Goal: Find specific page/section

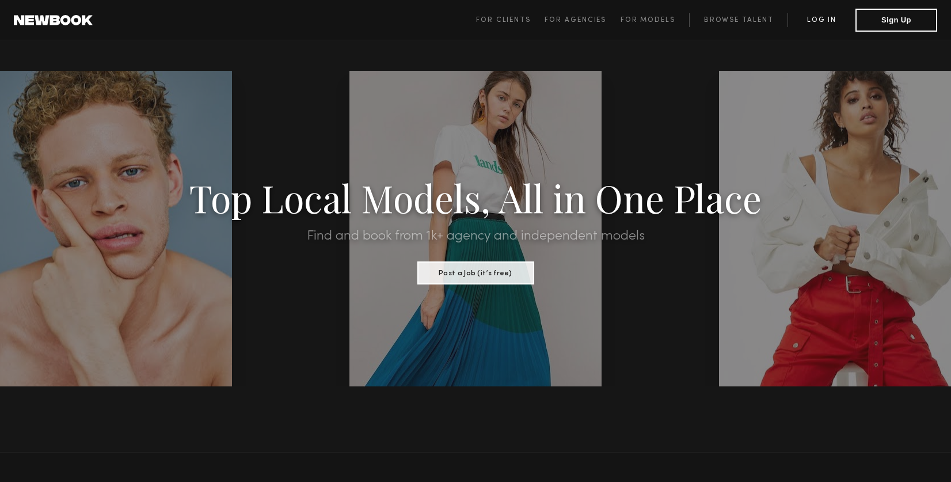
click at [822, 20] on link "Log in" at bounding box center [821, 20] width 68 height 14
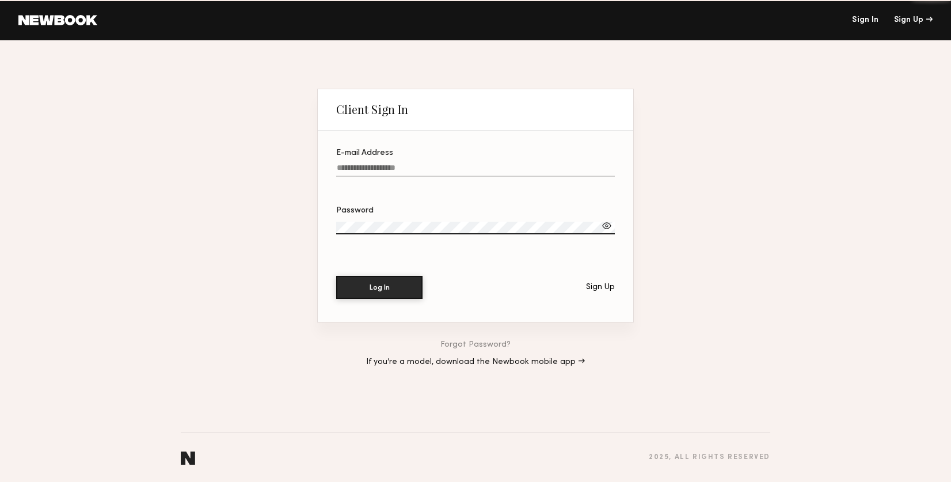
type input "**********"
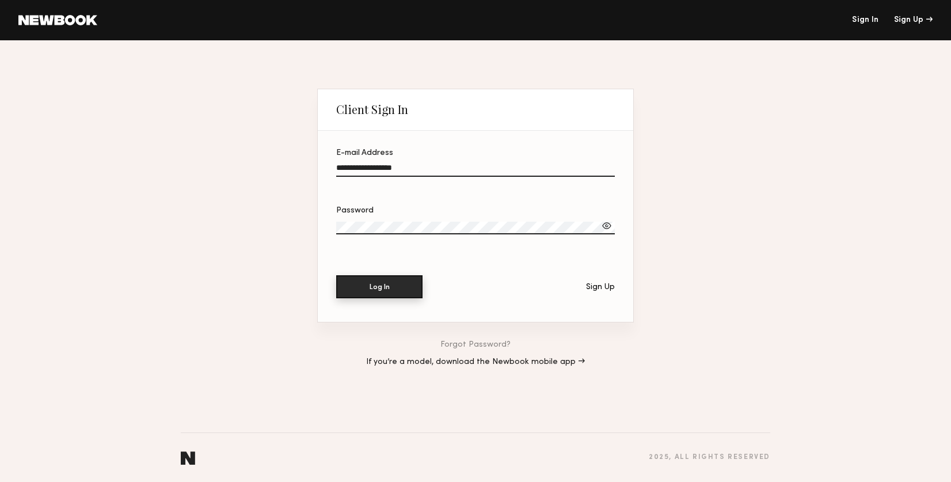
click at [380, 285] on button "Log In" at bounding box center [379, 286] width 86 height 23
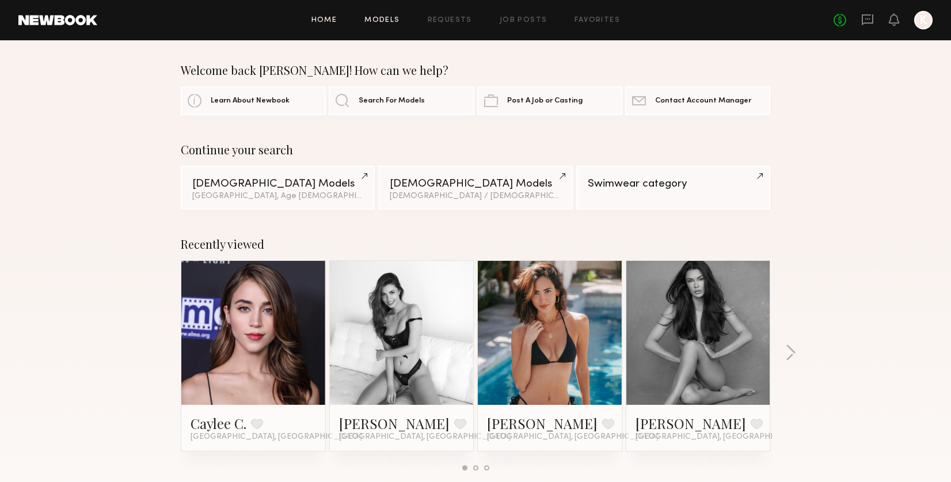
click at [386, 20] on link "Models" at bounding box center [381, 20] width 35 height 7
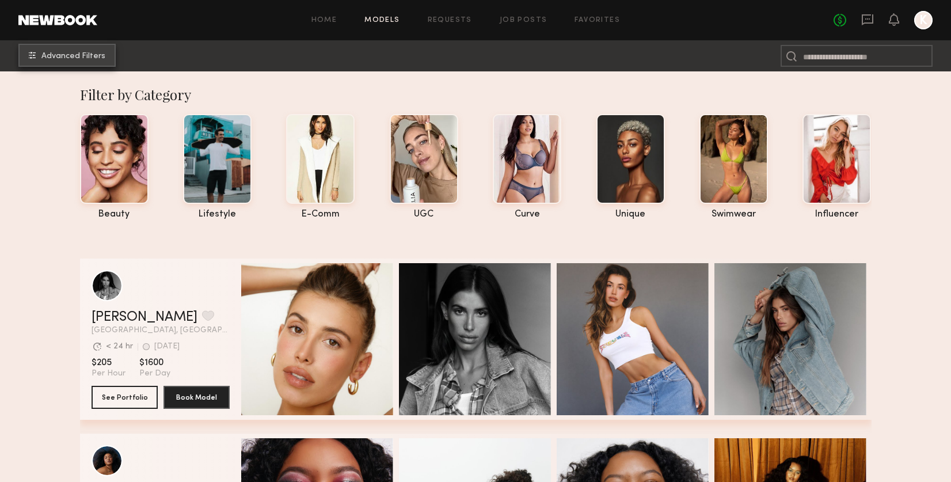
click at [63, 58] on span "Advanced Filters" at bounding box center [73, 56] width 64 height 8
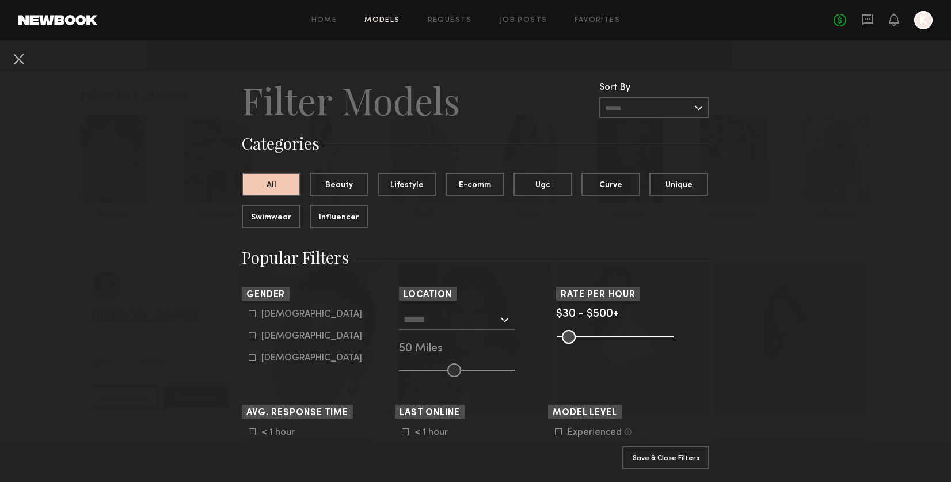
click at [503, 317] on div at bounding box center [457, 319] width 116 height 21
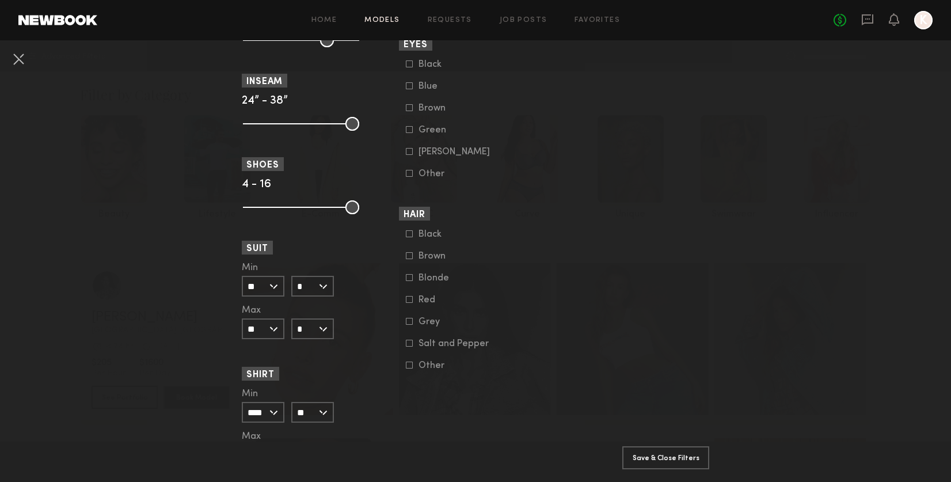
scroll to position [1042, 0]
